Goal: Check status: Check status

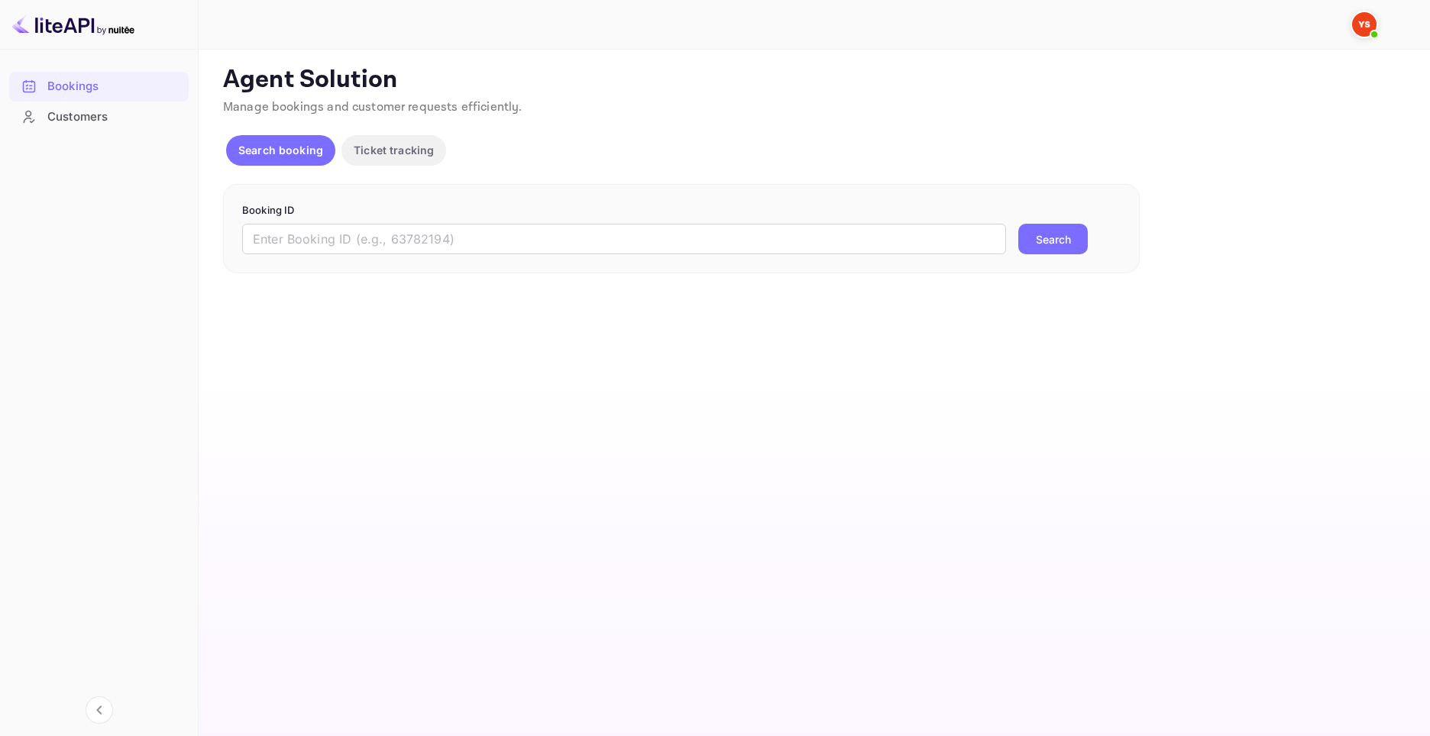
drag, startPoint x: 744, startPoint y: 244, endPoint x: 890, endPoint y: 259, distance: 147.3
click at [744, 245] on input "text" at bounding box center [624, 239] width 764 height 31
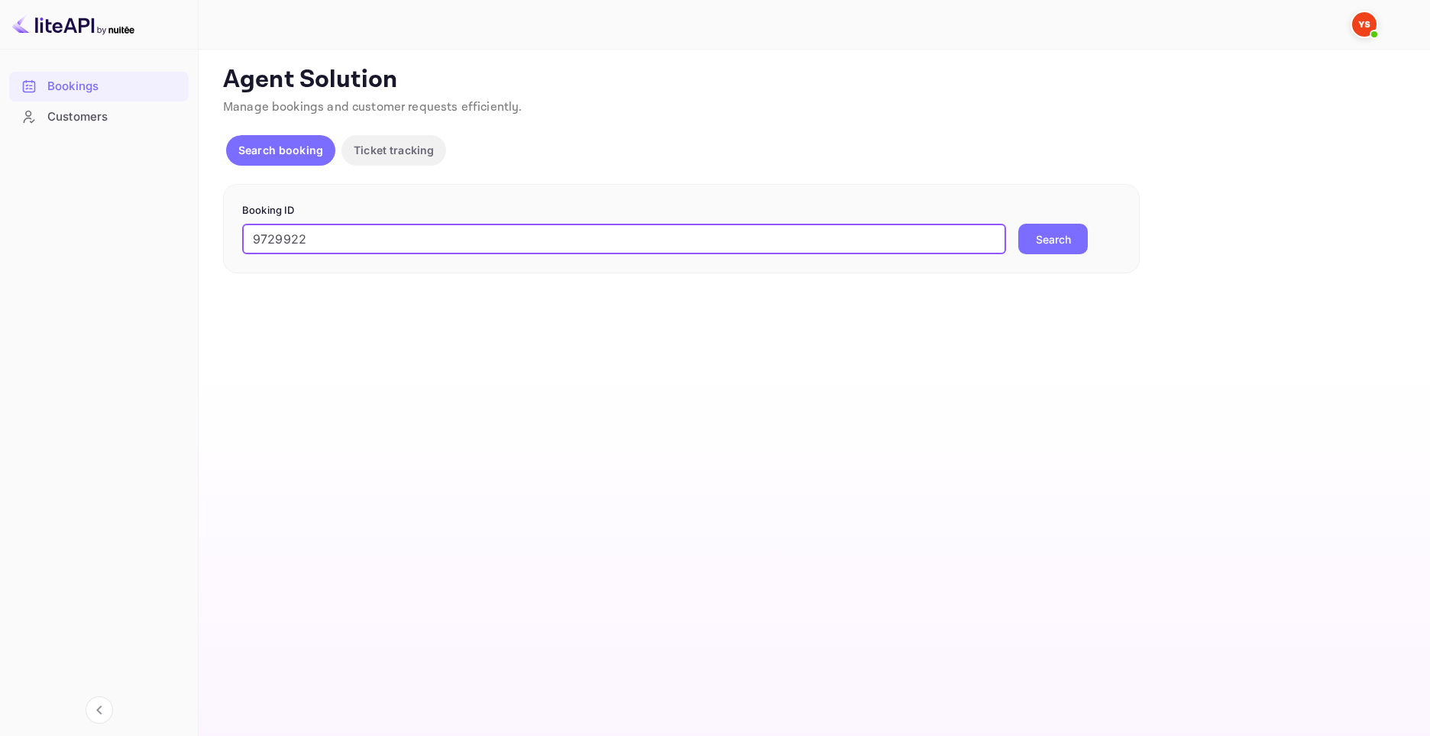
type input "9729922"
click at [1103, 240] on div "9729922 ​ Search" at bounding box center [681, 239] width 878 height 31
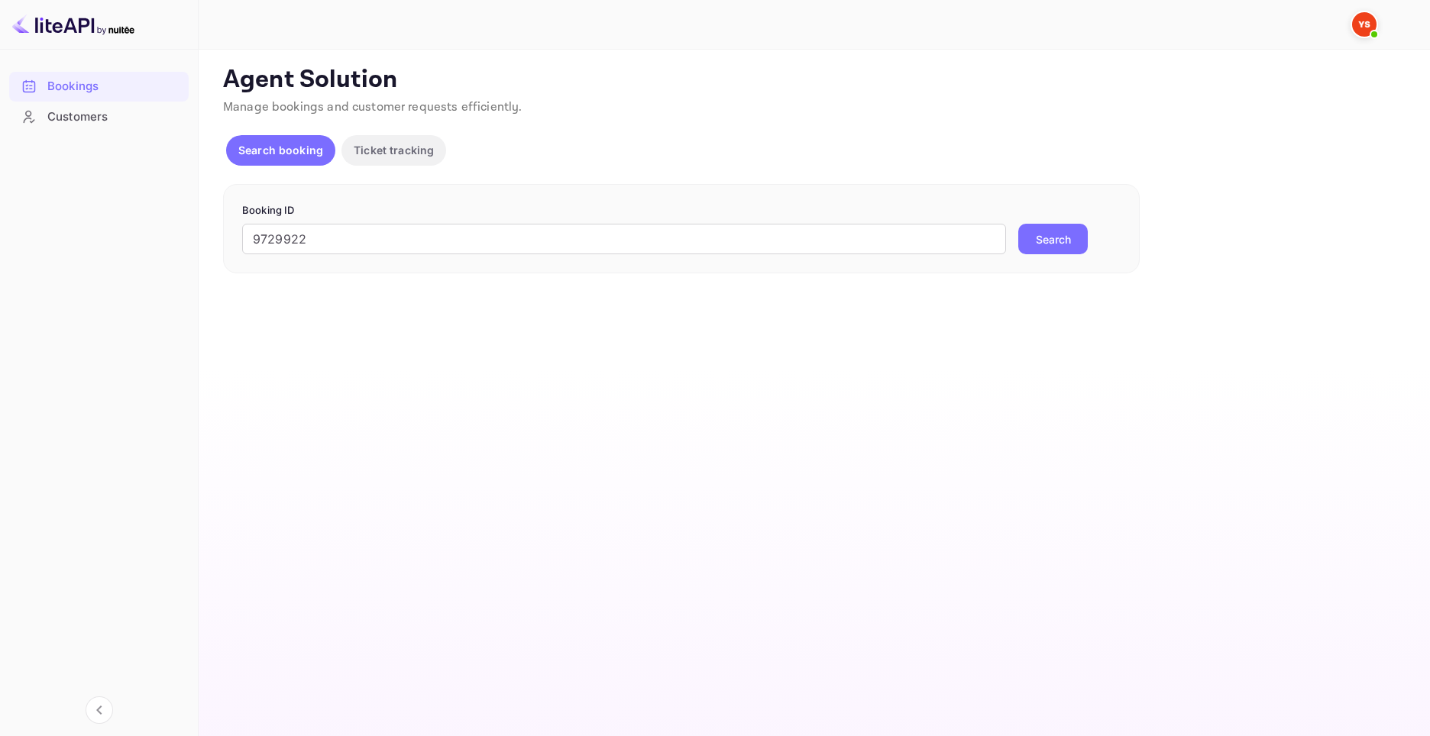
click at [1048, 246] on button "Search" at bounding box center [1052, 239] width 69 height 31
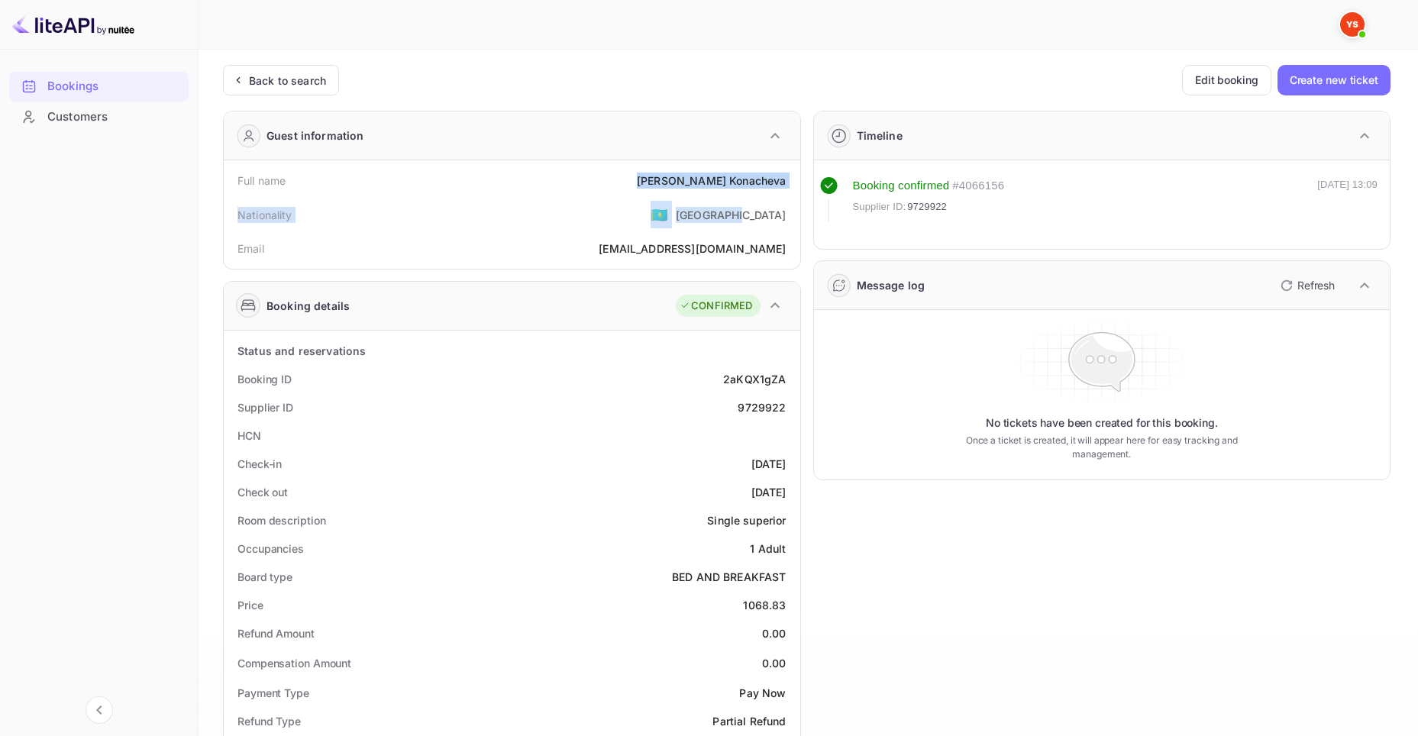
drag, startPoint x: 677, startPoint y: 185, endPoint x: 798, endPoint y: 195, distance: 121.1
click at [798, 195] on div "Full name Svetlana Konacheva Nationality 🇰🇿 Kazakhstan Email konacheva@mail.ru" at bounding box center [512, 214] width 577 height 108
click at [690, 200] on div "Nationality 🇰🇿 [DEMOGRAPHIC_DATA]" at bounding box center [512, 215] width 564 height 40
drag, startPoint x: 680, startPoint y: 179, endPoint x: 785, endPoint y: 173, distance: 104.9
click at [785, 173] on div "[PERSON_NAME]" at bounding box center [711, 181] width 149 height 16
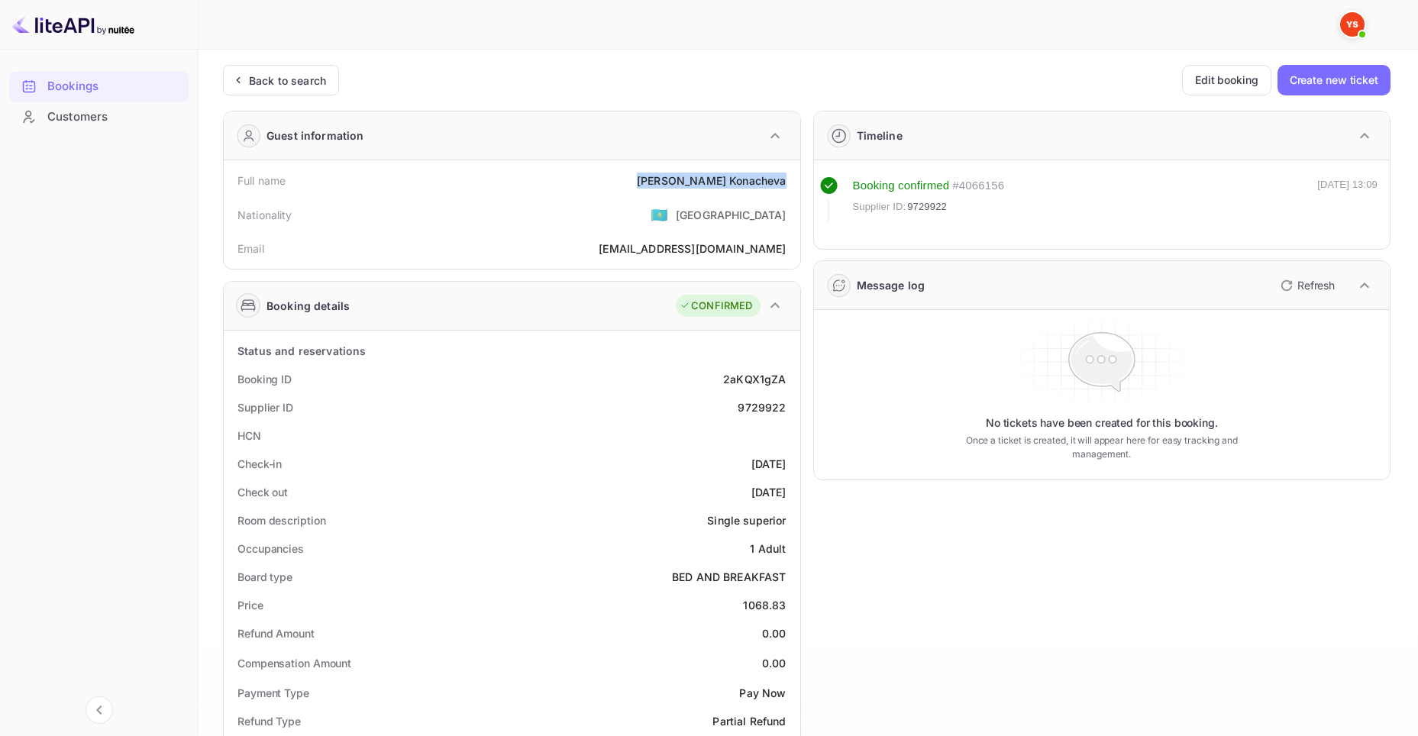
copy div "[PERSON_NAME]"
drag, startPoint x: 744, startPoint y: 606, endPoint x: 795, endPoint y: 603, distance: 51.3
copy div "1068.83"
click at [98, 89] on div "Bookings" at bounding box center [114, 87] width 134 height 18
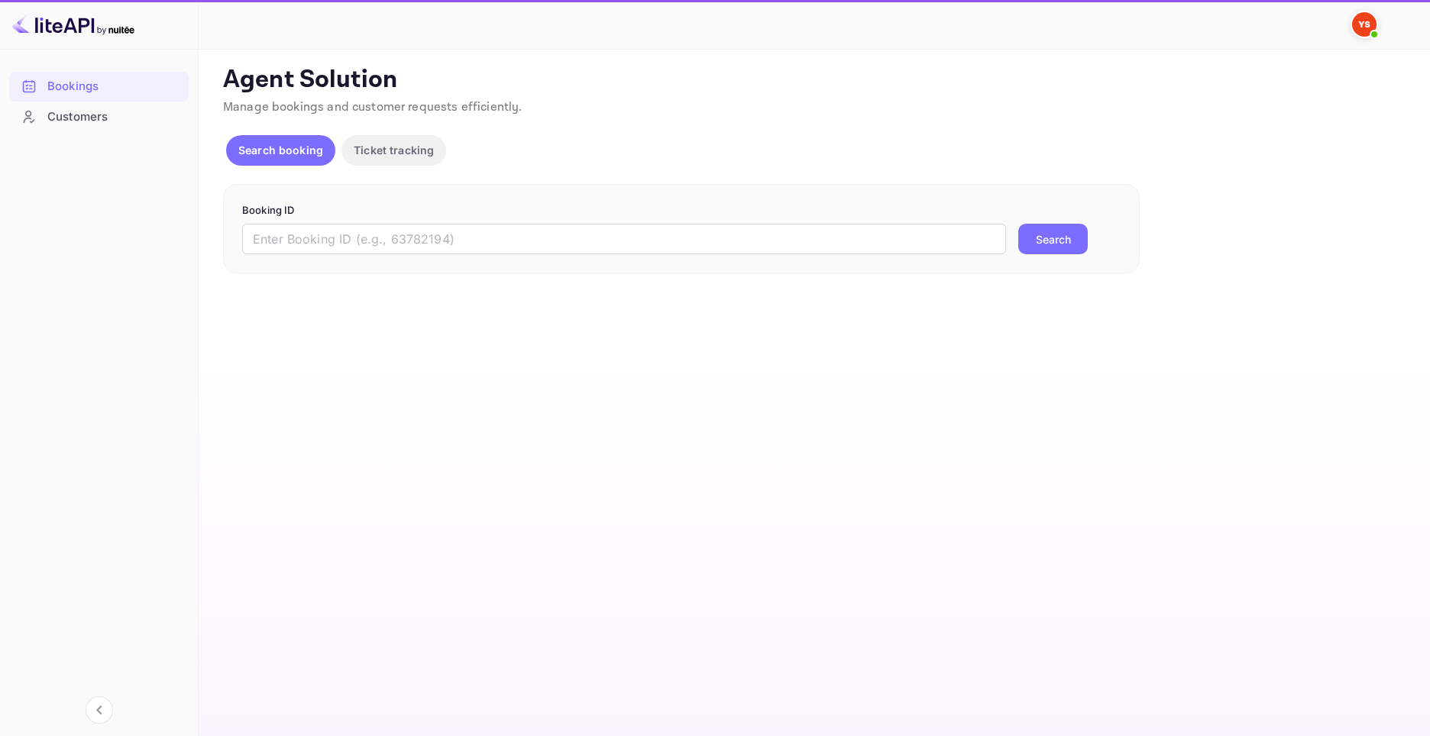
drag, startPoint x: 0, startPoint y: 0, endPoint x: 997, endPoint y: 267, distance: 1031.9
click at [702, 243] on input "text" at bounding box center [624, 239] width 764 height 31
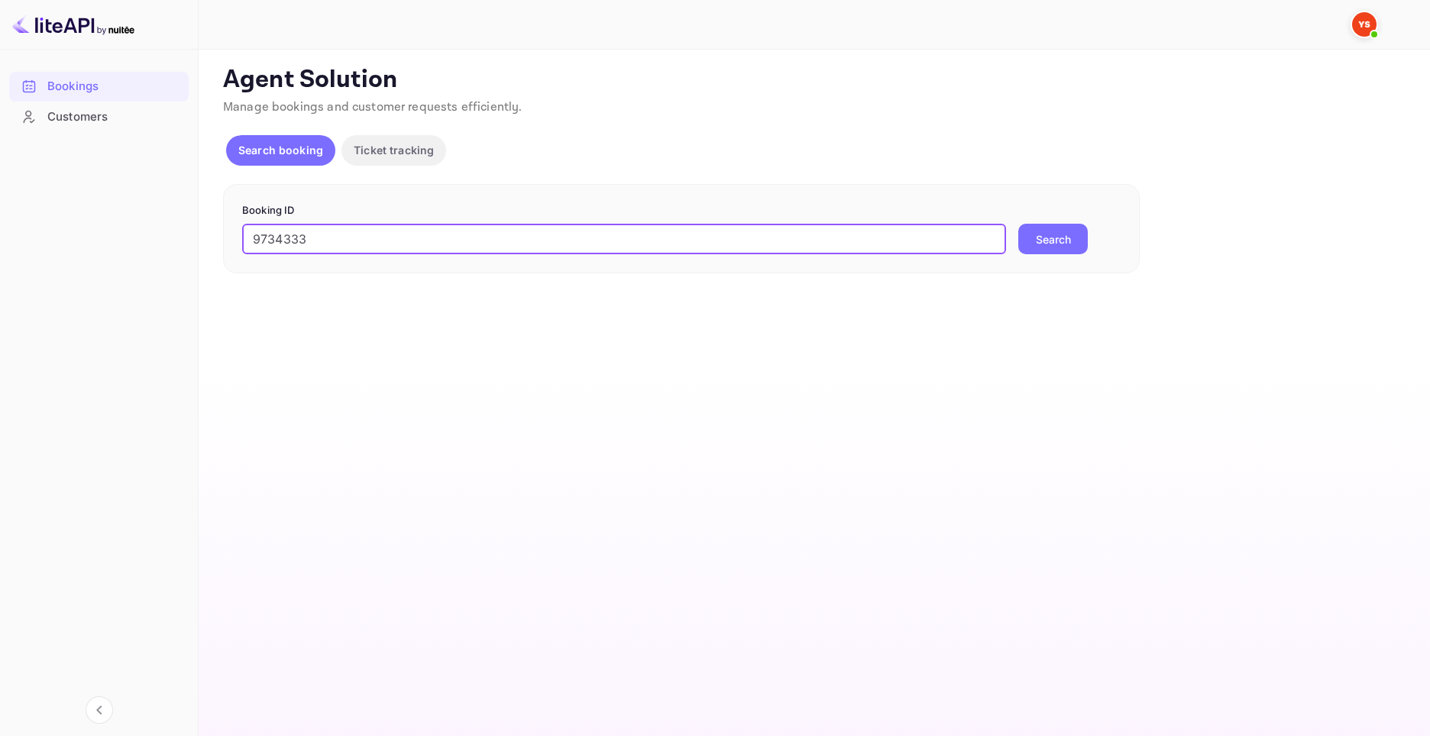
type input "9734333"
click at [1047, 241] on button "Search" at bounding box center [1052, 239] width 69 height 31
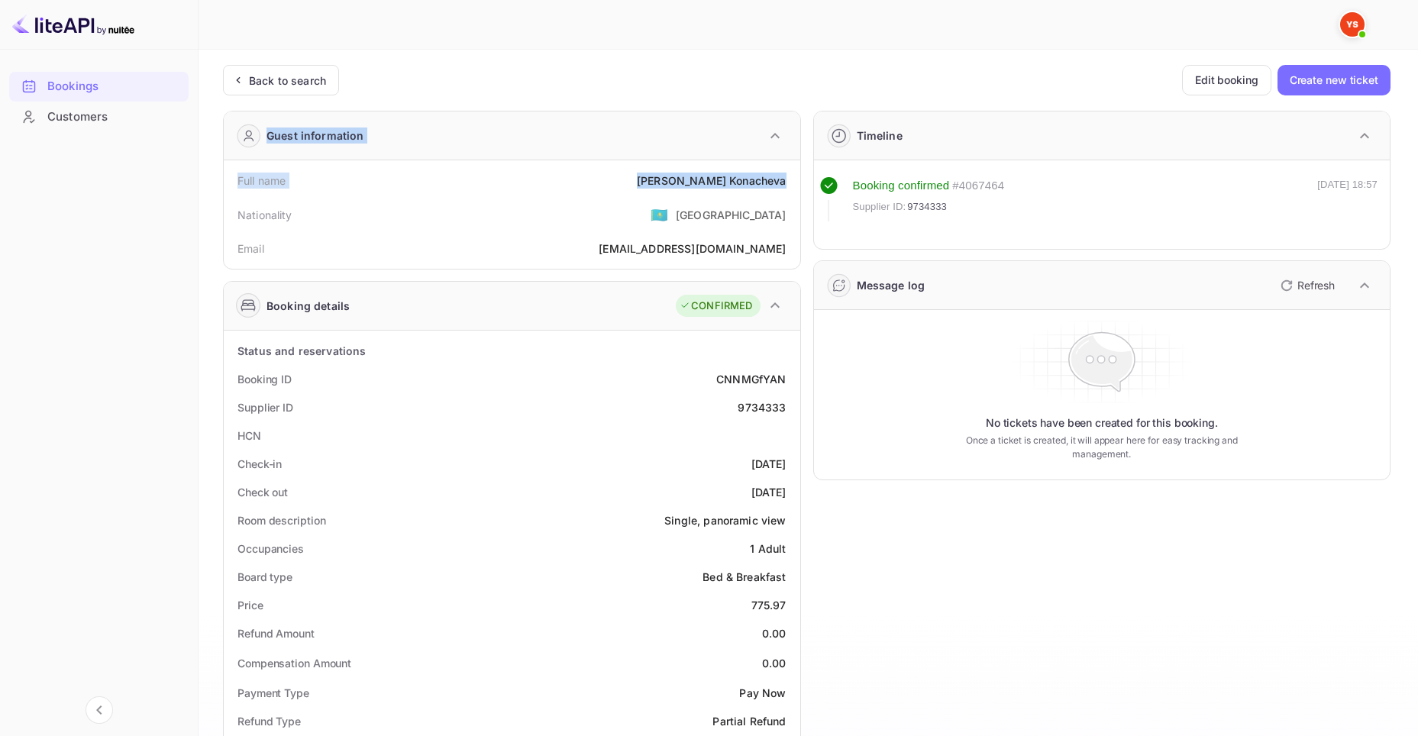
drag, startPoint x: 674, startPoint y: 182, endPoint x: 786, endPoint y: 185, distance: 111.5
click at [670, 195] on div "Nationality 🇰🇿 [DEMOGRAPHIC_DATA]" at bounding box center [512, 215] width 564 height 40
drag, startPoint x: 681, startPoint y: 179, endPoint x: 787, endPoint y: 185, distance: 106.3
click at [787, 185] on div "Full name [PERSON_NAME]" at bounding box center [512, 180] width 564 height 28
copy div "[PERSON_NAME]"
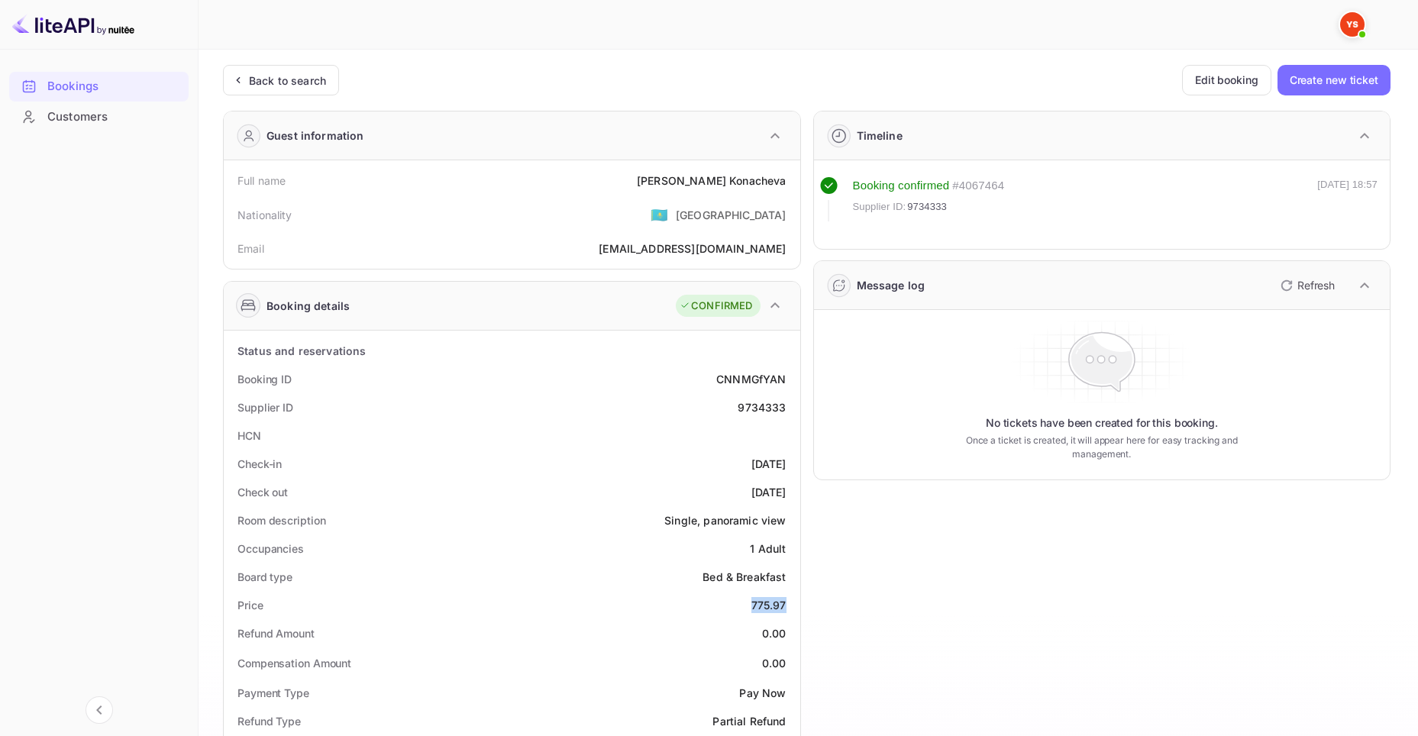
drag, startPoint x: 745, startPoint y: 605, endPoint x: 784, endPoint y: 605, distance: 38.9
click at [784, 605] on div "Price 775.97" at bounding box center [512, 605] width 564 height 28
copy div "775.97"
